Goal: Task Accomplishment & Management: Manage account settings

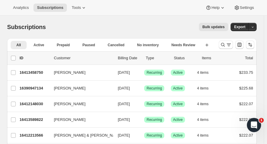
click at [224, 46] on icon "Search and filter results" at bounding box center [223, 45] width 6 height 6
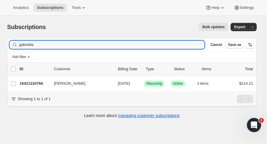
type input "gabriella"
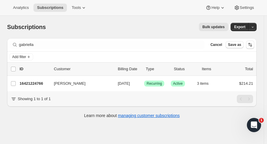
click at [33, 82] on p "16421224766" at bounding box center [35, 84] width 30 height 6
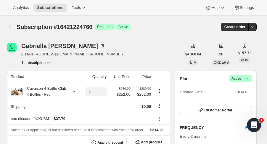
click at [9, 25] on icon "Subscriptions" at bounding box center [11, 27] width 6 height 6
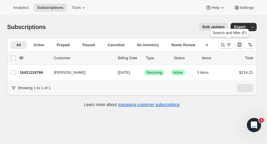
click at [225, 41] on button "Search and filter results" at bounding box center [226, 45] width 14 height 8
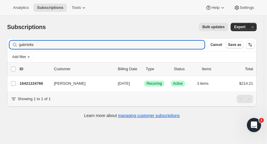
drag, startPoint x: 47, startPoint y: 41, endPoint x: -31, endPoint y: 48, distance: 78.5
click at [0, 48] on html "Analytics Subscriptions Tools Help Settings Skip to content Subscriptions. This…" at bounding box center [133, 72] width 267 height 144
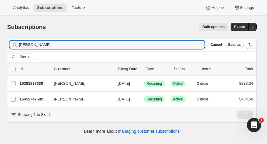
type input "[PERSON_NAME]"
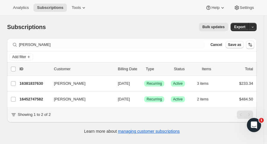
click at [28, 99] on p "16452747582" at bounding box center [35, 99] width 30 height 6
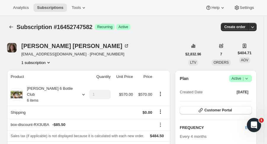
click at [250, 77] on icon at bounding box center [247, 79] width 6 height 6
click at [248, 97] on span "Cancel subscription" at bounding box center [243, 100] width 33 height 6
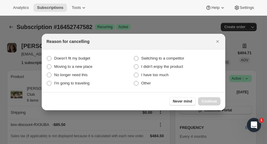
click at [156, 74] on span "I have too much" at bounding box center [155, 75] width 28 height 4
click at [134, 73] on much "I have too much" at bounding box center [134, 73] width 0 height 0
radio much "true"
click at [212, 98] on button "Continue" at bounding box center [209, 101] width 23 height 8
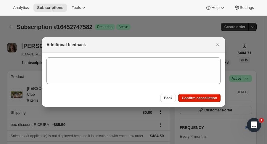
click at [212, 98] on span "Confirm cancellation" at bounding box center [199, 98] width 35 height 5
